Goal: Answer question/provide support

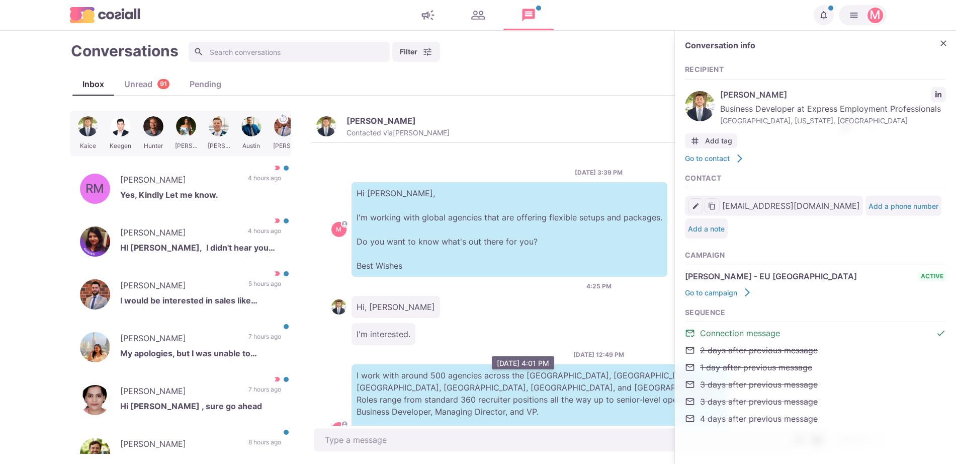
scroll to position [342, 0]
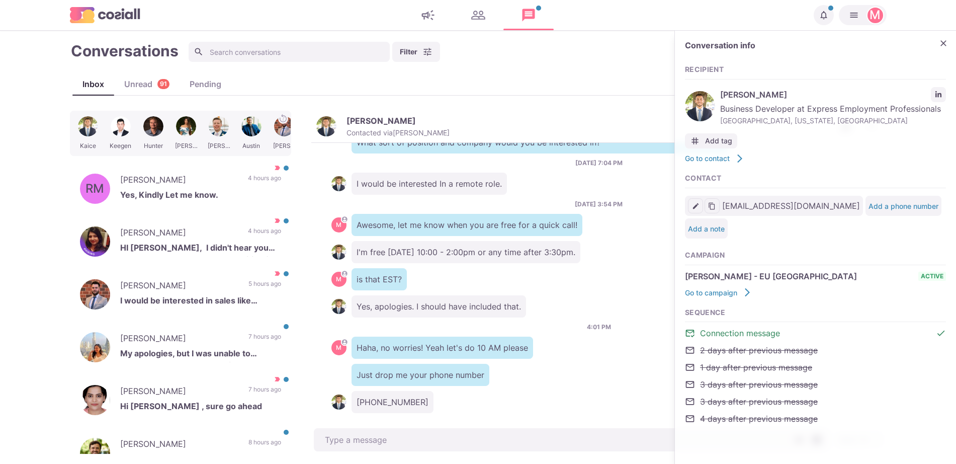
click at [932, 39] on div "Conversation info Recipient [PERSON_NAME] Business Developer at Express Employm…" at bounding box center [815, 238] width 281 height 414
click at [193, 339] on p "[PERSON_NAME]" at bounding box center [179, 339] width 118 height 15
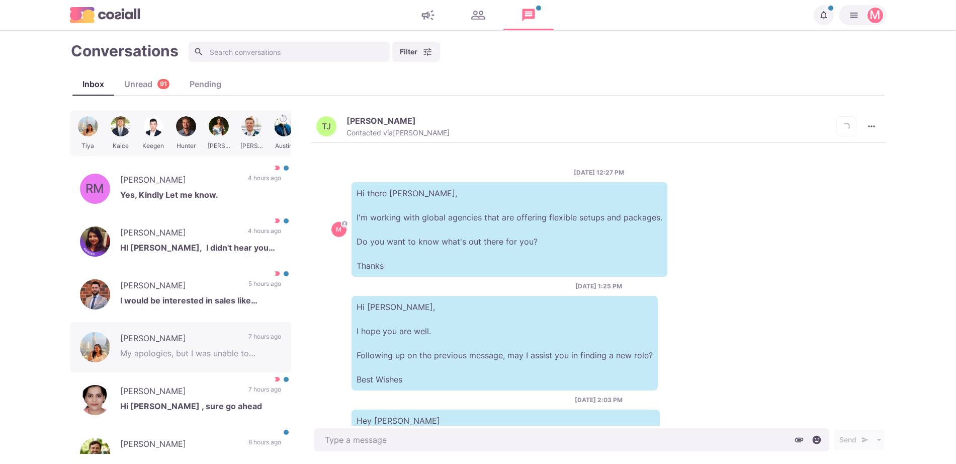
scroll to position [286, 0]
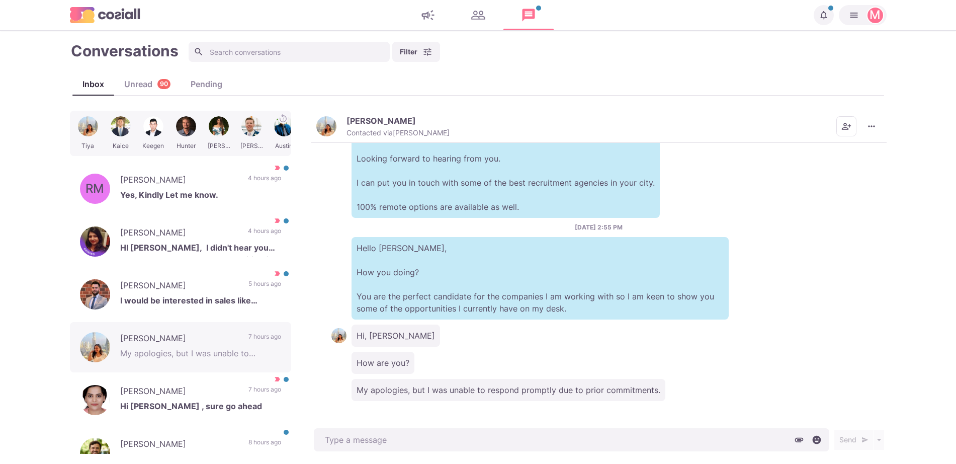
click at [322, 119] on img "button" at bounding box center [326, 126] width 20 height 20
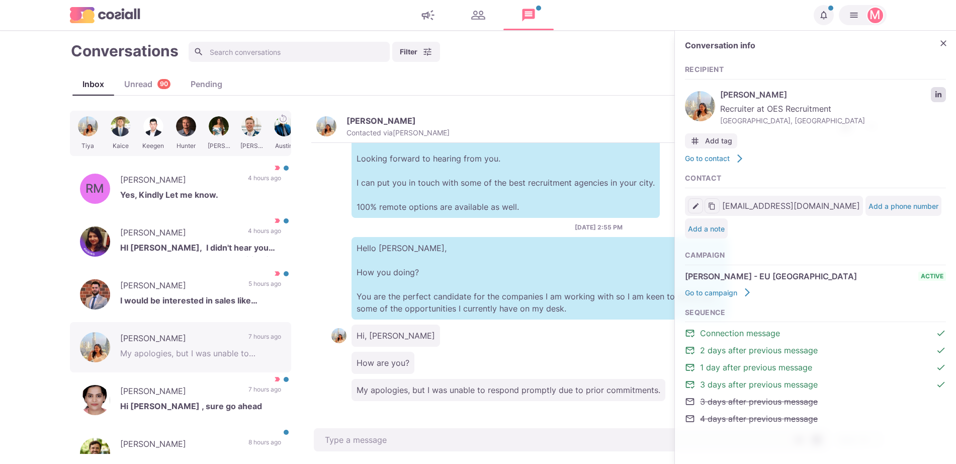
click at [935, 99] on link "LinkedIn profile link" at bounding box center [938, 94] width 15 height 15
type textarea "x"
click at [234, 41] on div "Conversations Filter Status Campaign Contact Mark conversations as important wh…" at bounding box center [478, 52] width 817 height 22
click at [235, 46] on input at bounding box center [289, 52] width 201 height 20
type input "khu"
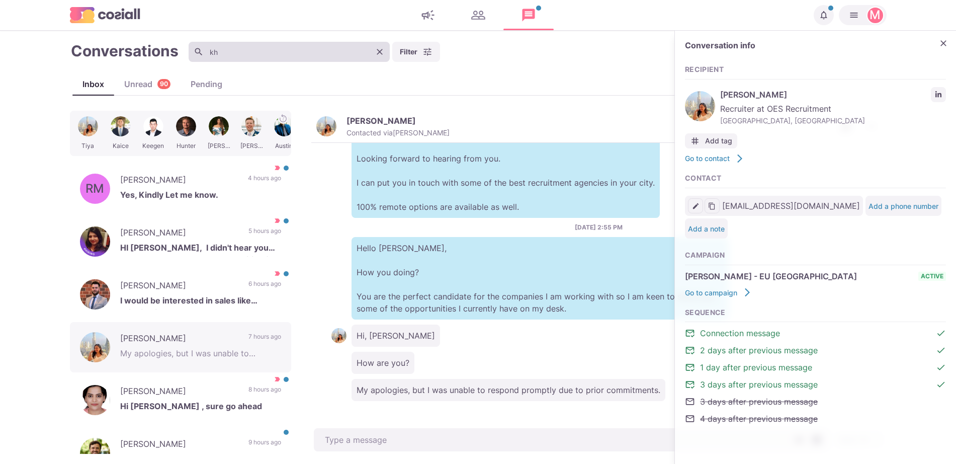
type textarea "x"
type input "khur"
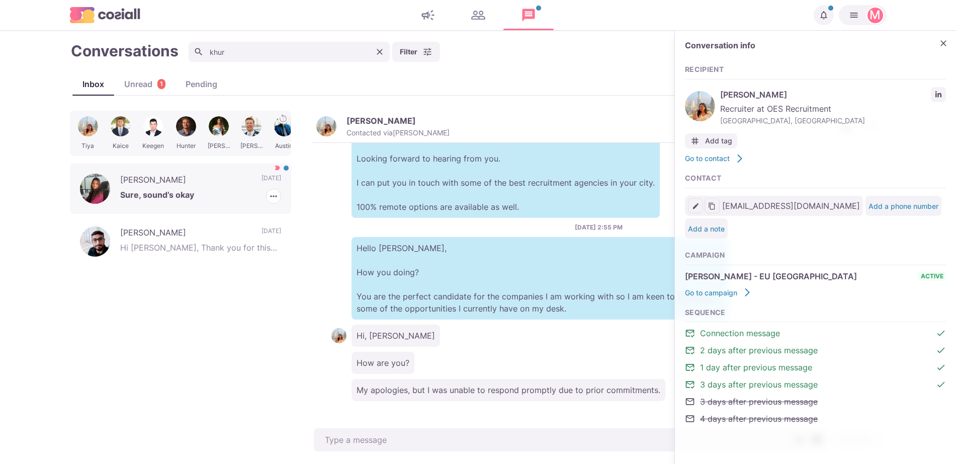
click at [165, 201] on p "Sure, sound’s okay" at bounding box center [200, 196] width 161 height 15
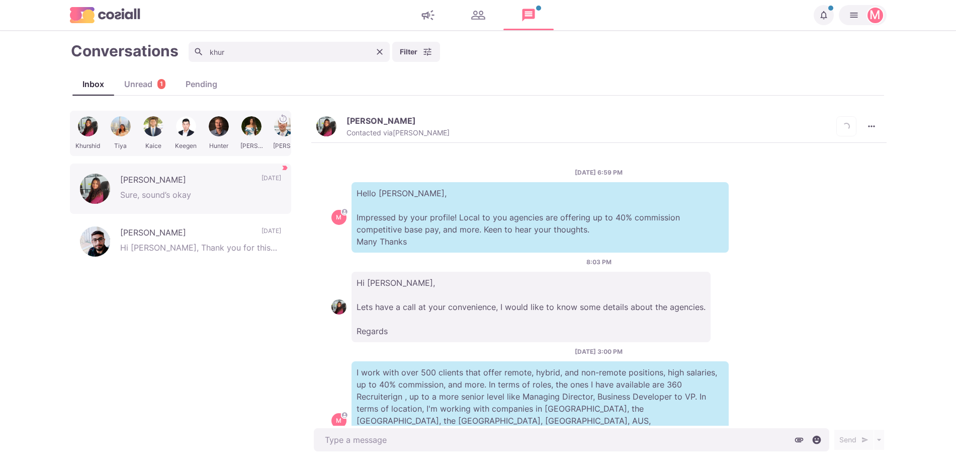
scroll to position [842, 0]
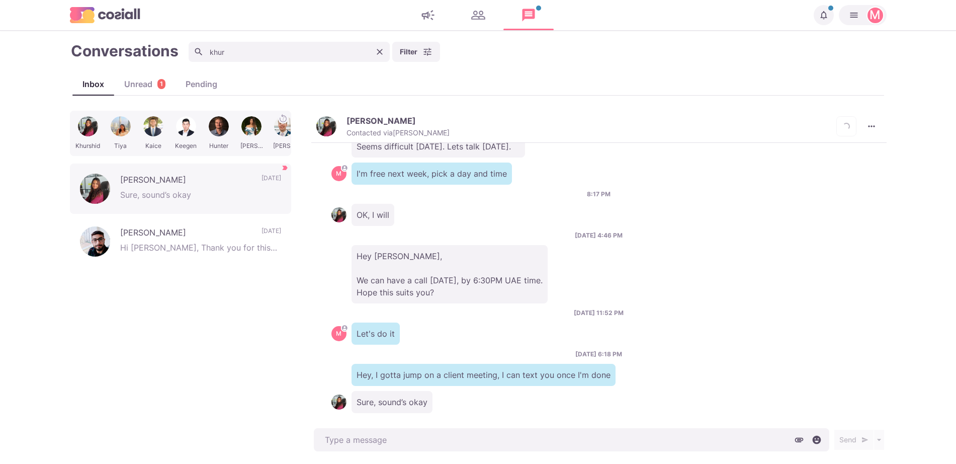
click at [338, 120] on button "[PERSON_NAME] Contacted via [PERSON_NAME]" at bounding box center [382, 127] width 133 height 22
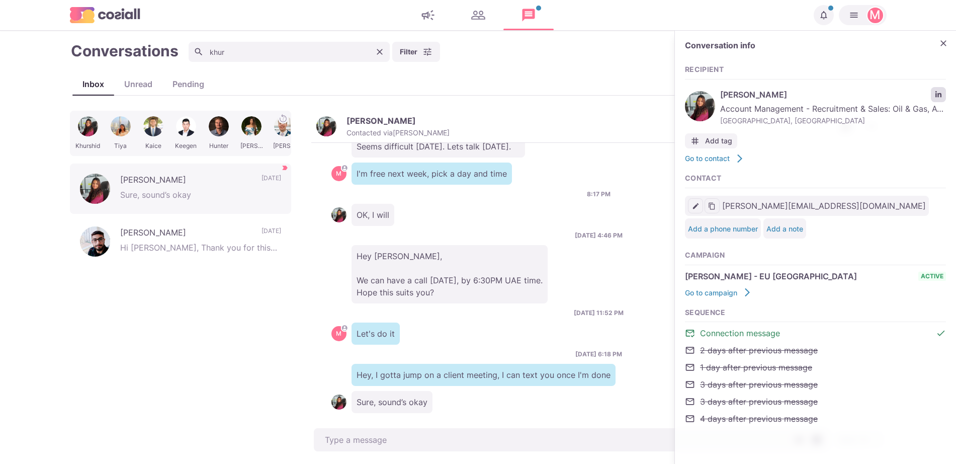
click at [936, 91] on icon "LinkedIn profile link" at bounding box center [938, 94] width 7 height 7
type textarea "x"
click at [383, 51] on icon "Clear" at bounding box center [380, 52] width 10 height 10
click at [379, 51] on input at bounding box center [289, 52] width 201 height 20
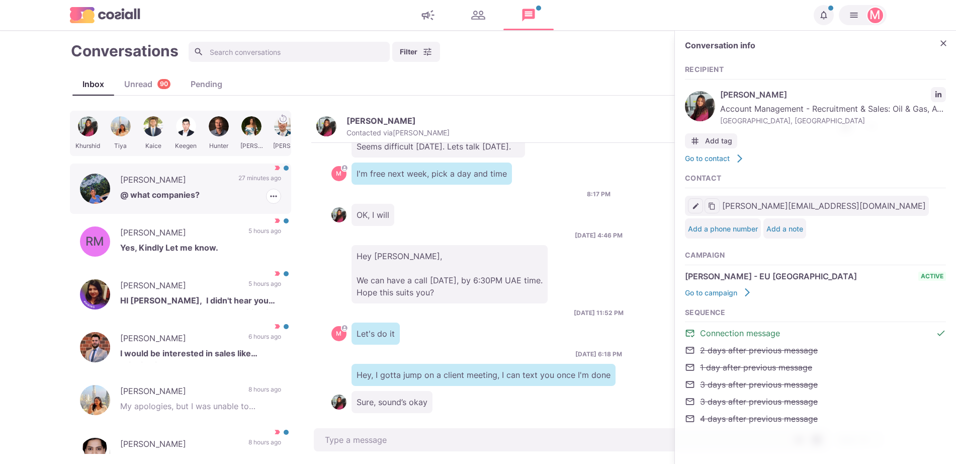
click at [196, 186] on p "[PERSON_NAME]" at bounding box center [174, 181] width 108 height 15
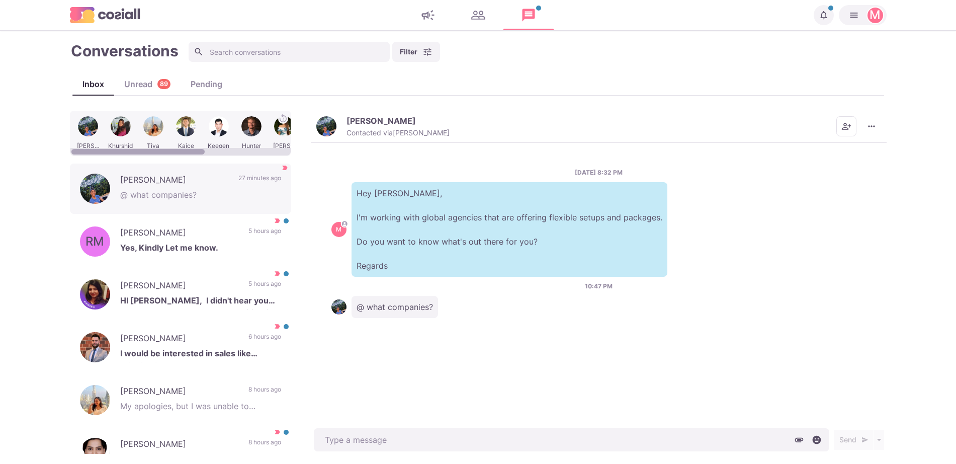
drag, startPoint x: 327, startPoint y: 127, endPoint x: 553, endPoint y: 72, distance: 232.9
click at [327, 126] on img "button" at bounding box center [326, 126] width 20 height 20
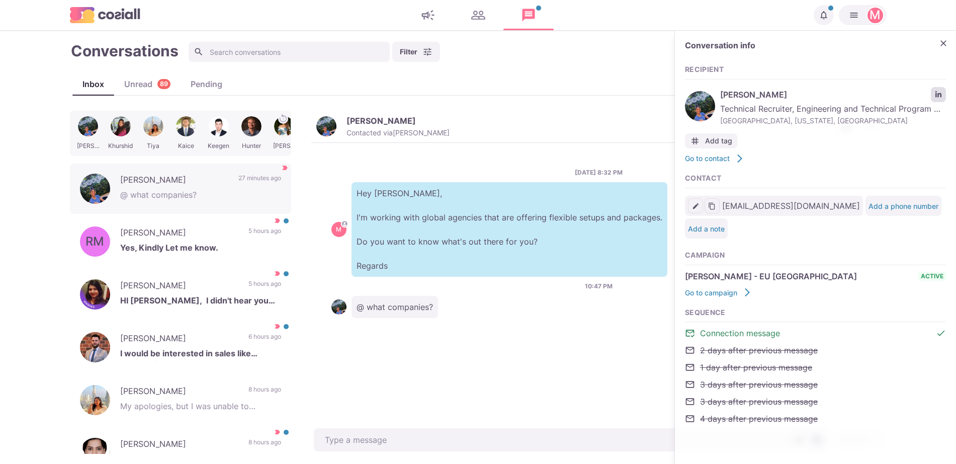
click at [936, 97] on icon "LinkedIn profile link" at bounding box center [938, 94] width 7 height 7
click at [943, 45] on icon "Close" at bounding box center [944, 43] width 10 height 10
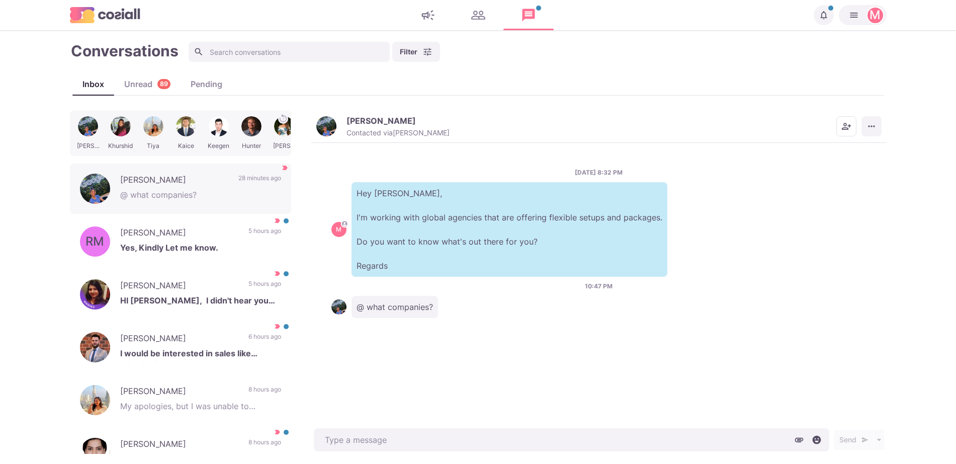
click at [880, 127] on button "More menu" at bounding box center [872, 126] width 20 height 20
click at [879, 127] on button "More menu" at bounding box center [872, 126] width 20 height 20
click at [868, 129] on icon "More menu" at bounding box center [872, 126] width 10 height 10
click at [853, 165] on button "Mark as Not Important" at bounding box center [833, 167] width 98 height 16
type textarea "x"
